Goal: Transaction & Acquisition: Purchase product/service

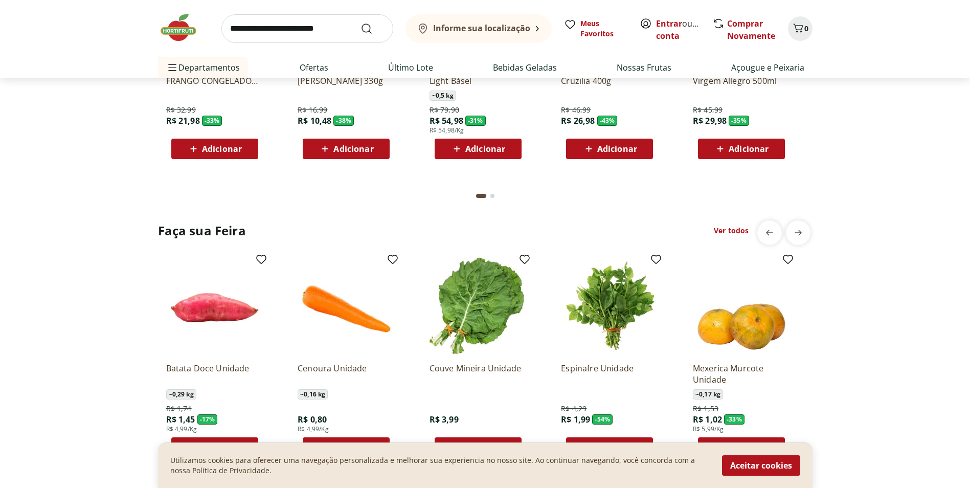
scroll to position [1022, 0]
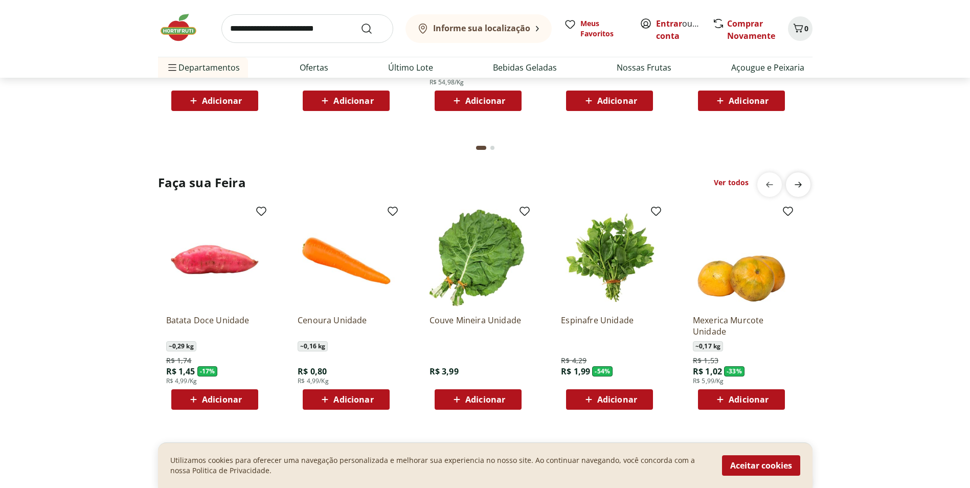
click at [803, 183] on icon "next" at bounding box center [798, 184] width 12 height 12
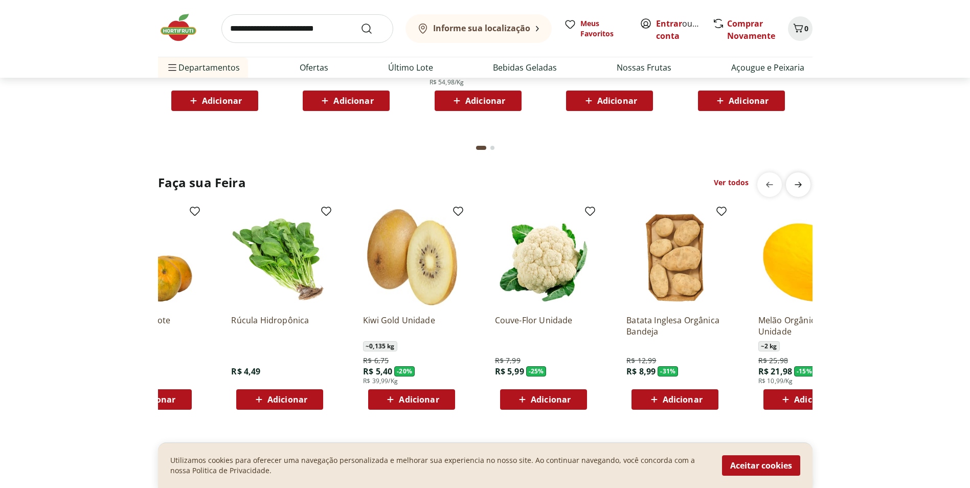
scroll to position [0, 658]
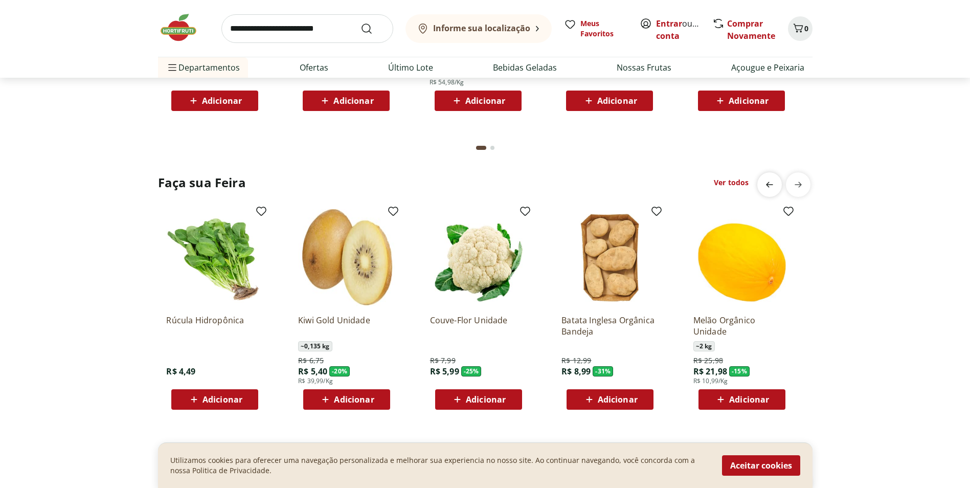
click at [764, 182] on icon "previous" at bounding box center [769, 184] width 12 height 12
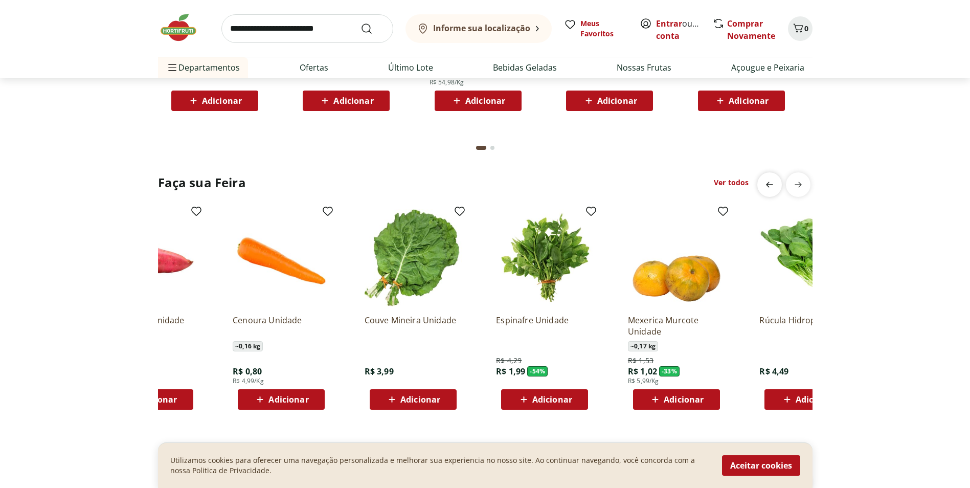
scroll to position [0, 0]
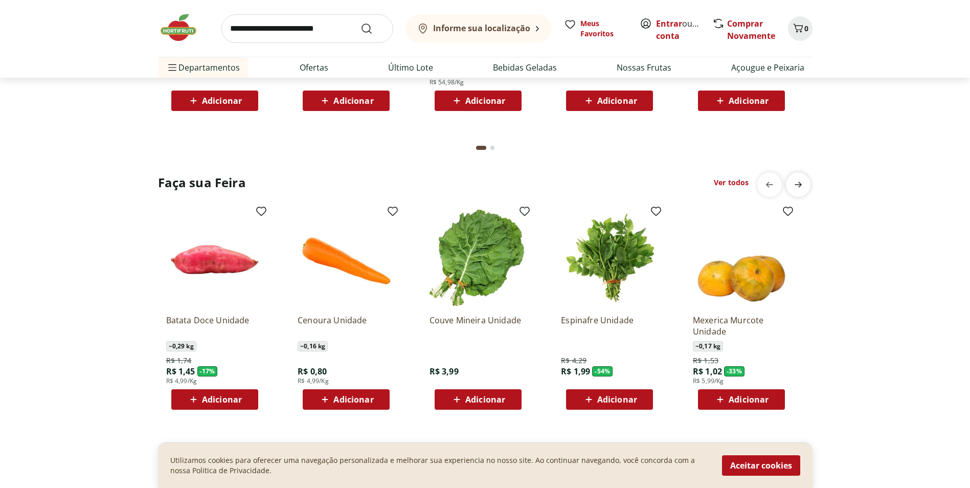
click at [803, 175] on span "next" at bounding box center [798, 184] width 20 height 20
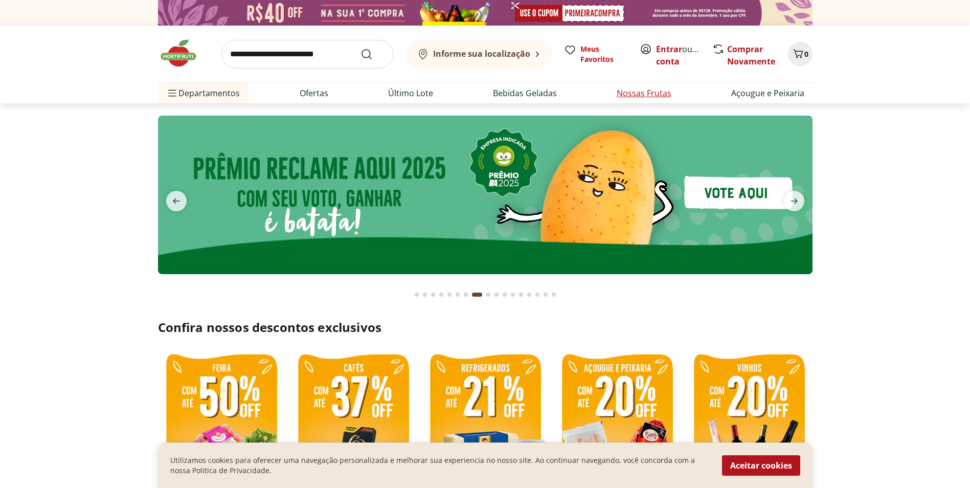
click at [640, 83] on li "Nossas Frutas" at bounding box center [643, 93] width 71 height 20
click at [635, 89] on link "Nossas Frutas" at bounding box center [644, 93] width 55 height 12
select select "**********"
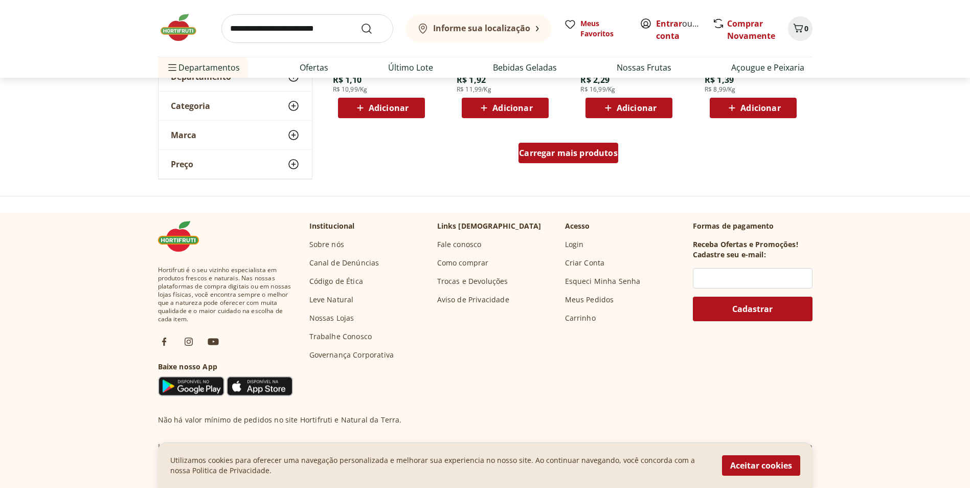
scroll to position [665, 0]
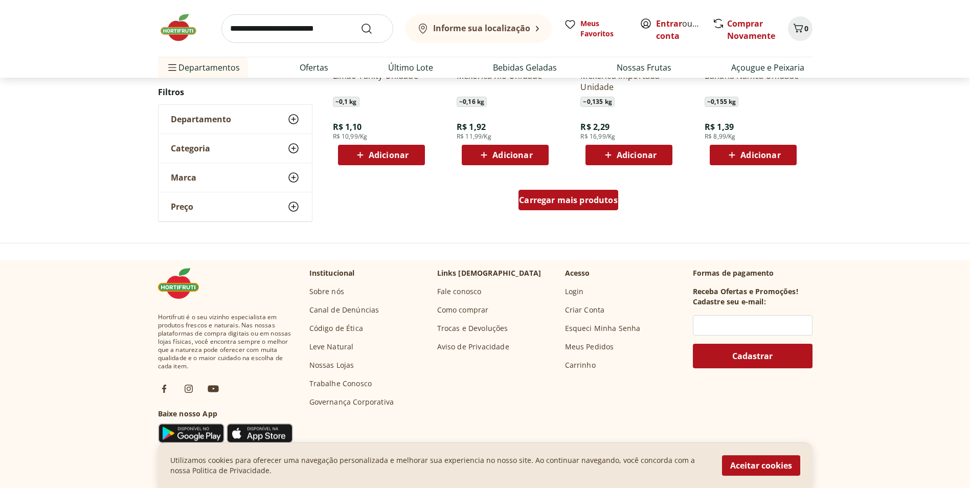
click at [598, 198] on span "Carregar mais produtos" at bounding box center [568, 200] width 99 height 8
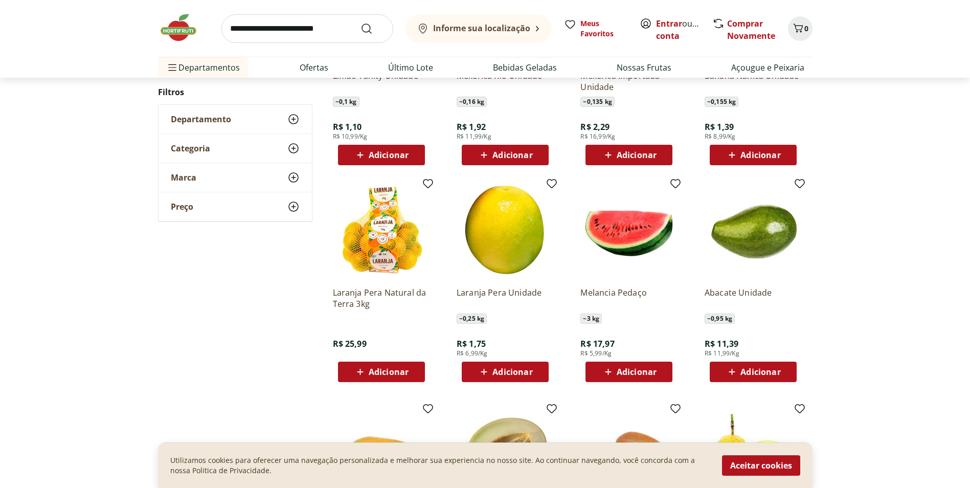
scroll to position [716, 0]
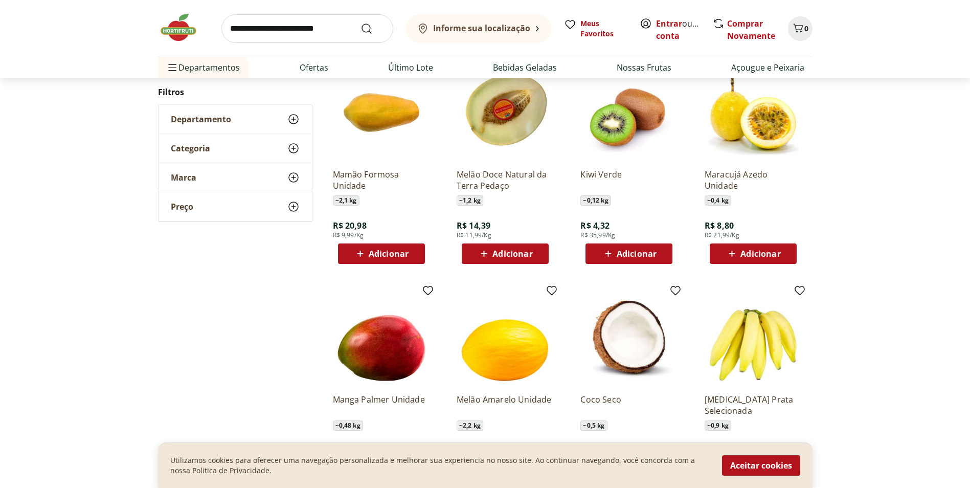
scroll to position [511, 0]
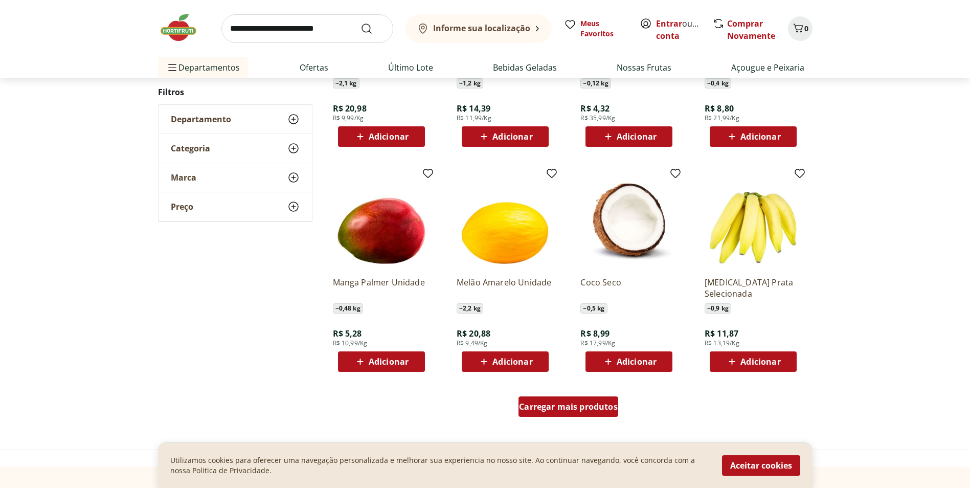
click at [577, 410] on span "Carregar mais produtos" at bounding box center [568, 406] width 99 height 8
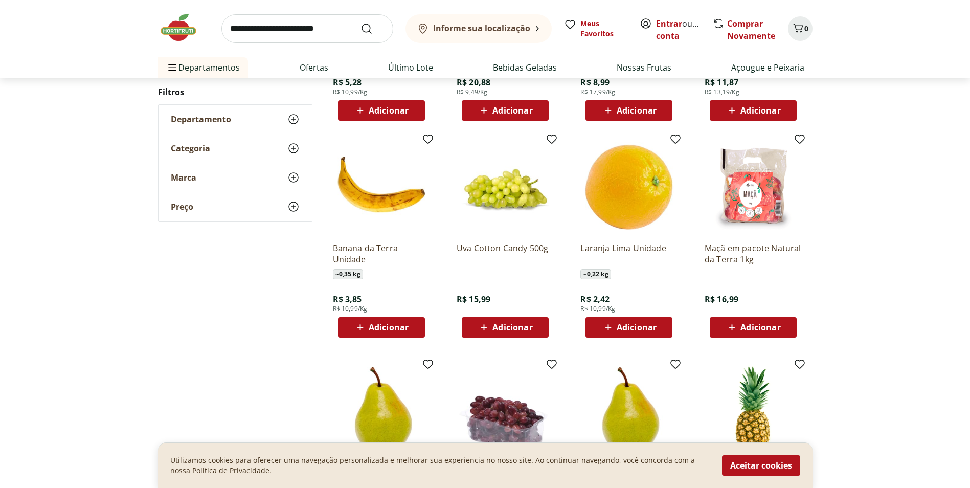
scroll to position [818, 0]
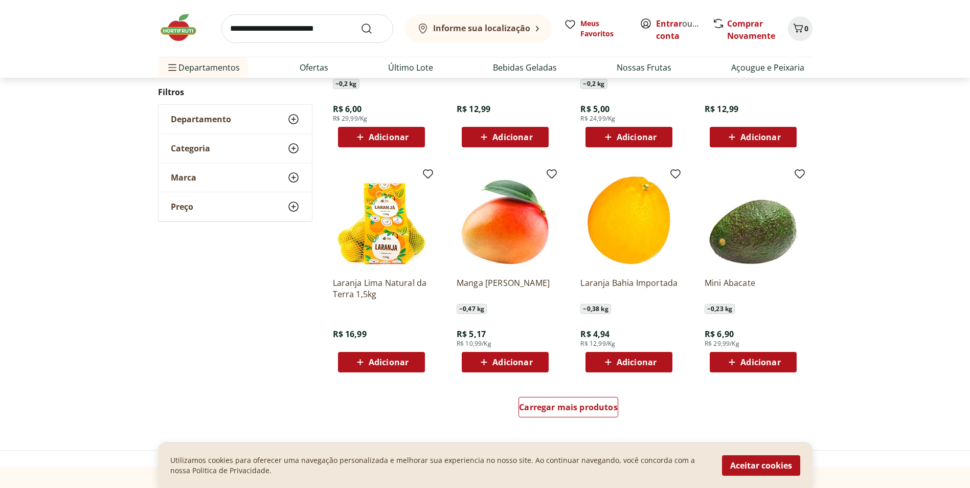
scroll to position [509, 0]
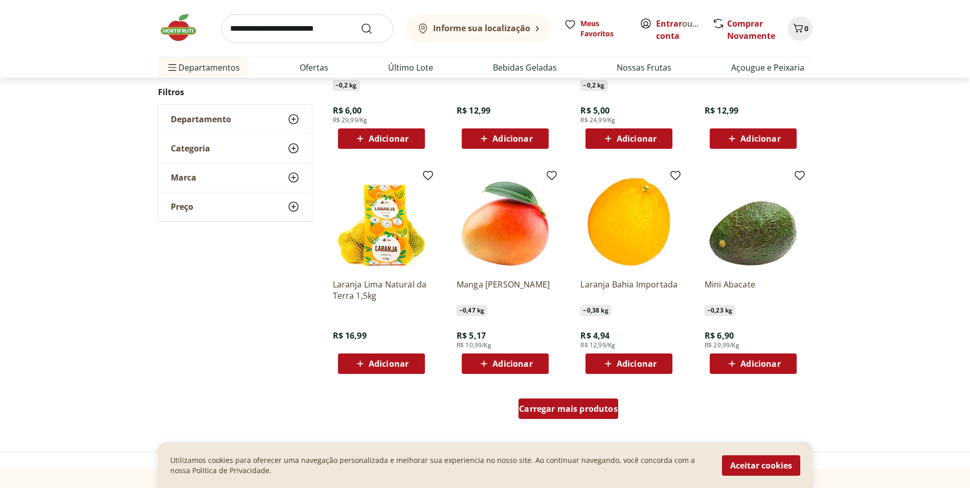
click at [568, 407] on span "Carregar mais produtos" at bounding box center [568, 408] width 99 height 8
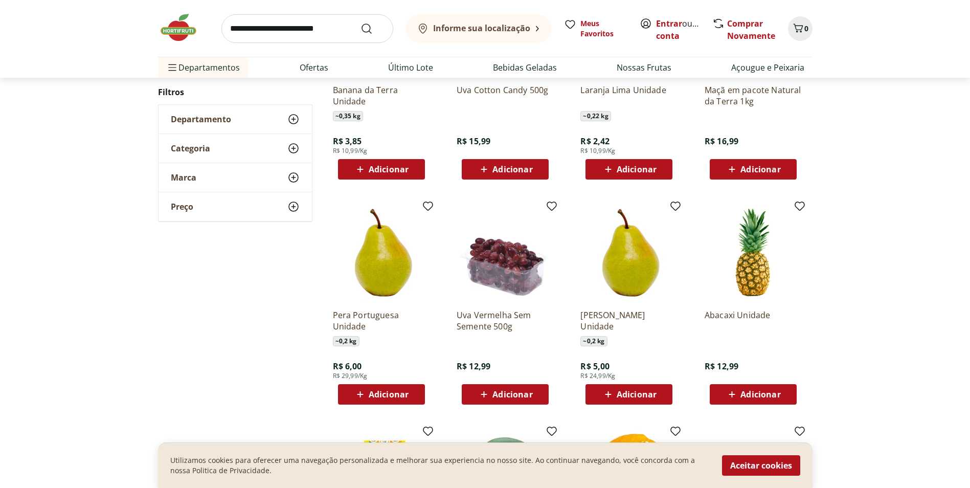
scroll to position [0, 0]
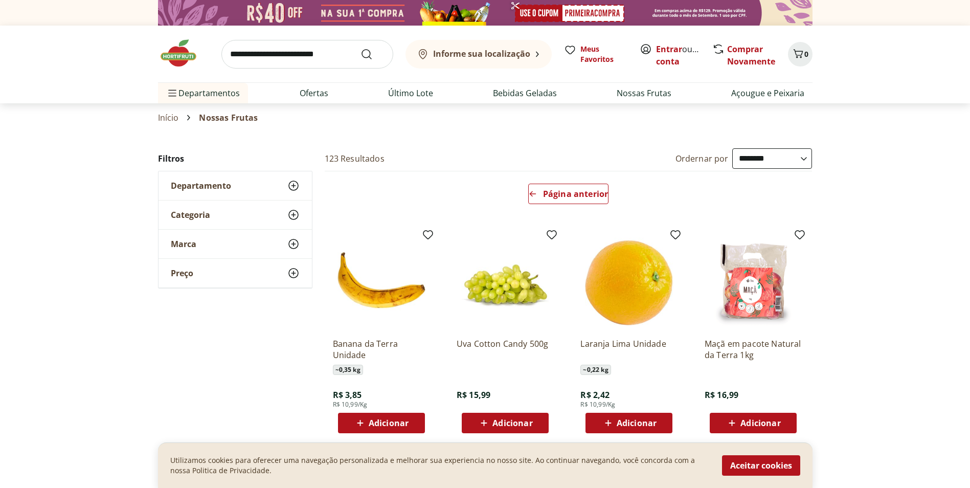
click at [266, 218] on div "Categoria" at bounding box center [234, 214] width 153 height 29
drag, startPoint x: 265, startPoint y: 180, endPoint x: 258, endPoint y: 179, distance: 6.8
click at [264, 184] on div "Departamento" at bounding box center [234, 185] width 153 height 29
click at [266, 317] on div "Marca" at bounding box center [234, 305] width 153 height 29
